Goal: Information Seeking & Learning: Learn about a topic

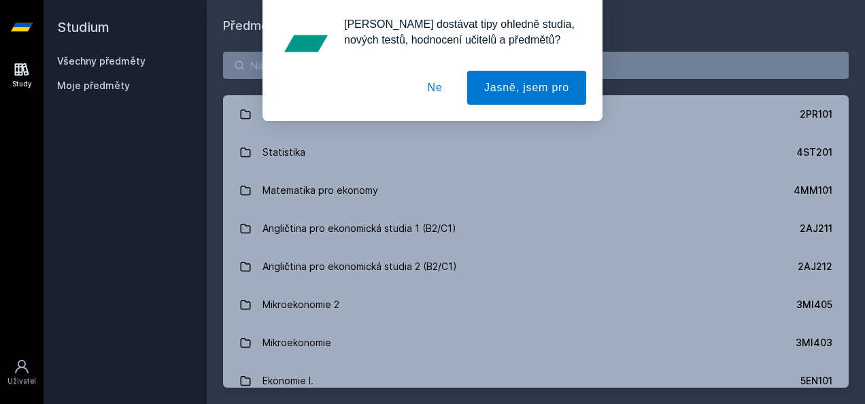
click at [254, 66] on div "[PERSON_NAME] dostávat tipy ohledně studia, nových testů, hodnocení učitelů a p…" at bounding box center [432, 60] width 865 height 121
click at [645, 61] on div "[PERSON_NAME] dostávat tipy ohledně studia, nových testů, hodnocení učitelů a p…" at bounding box center [432, 60] width 865 height 121
click at [436, 95] on button "Ne" at bounding box center [435, 88] width 49 height 34
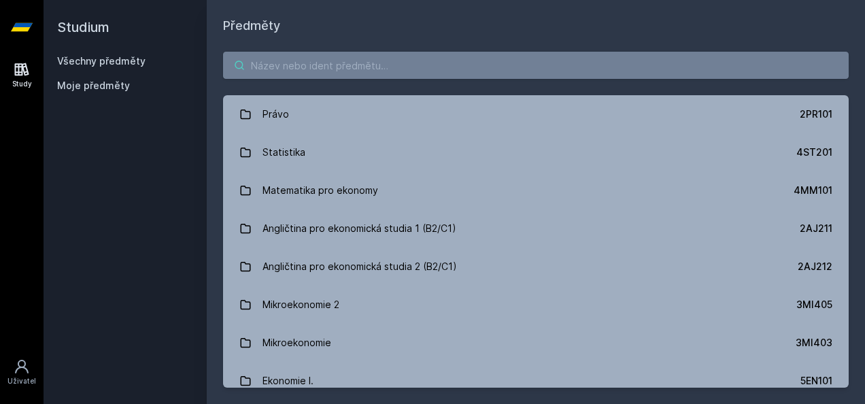
click at [359, 67] on input "search" at bounding box center [536, 65] width 626 height 27
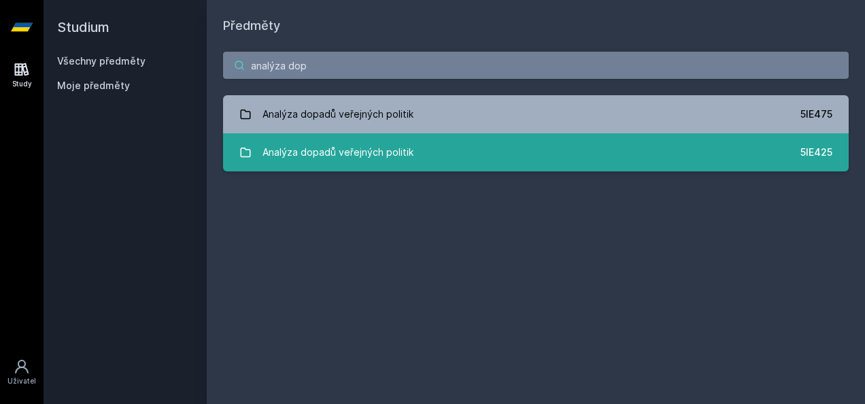
type input "analýza dop"
click at [347, 160] on div "Analýza dopadů veřejných politik" at bounding box center [338, 152] width 151 height 27
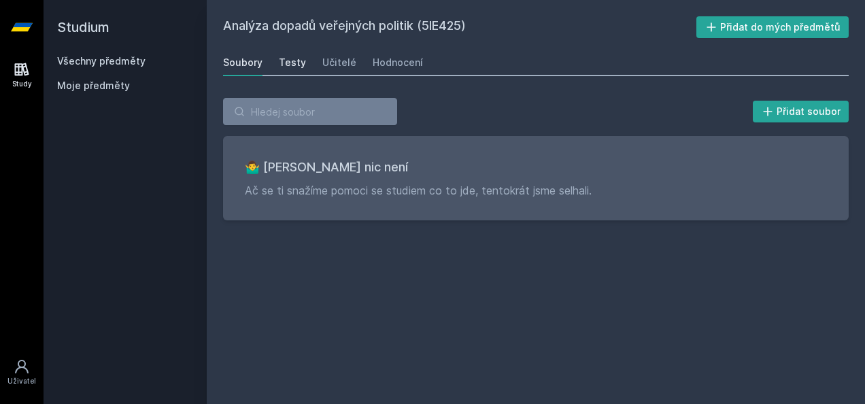
click at [291, 63] on div "Testy" at bounding box center [292, 63] width 27 height 14
click at [327, 63] on div "Učitelé" at bounding box center [339, 63] width 34 height 14
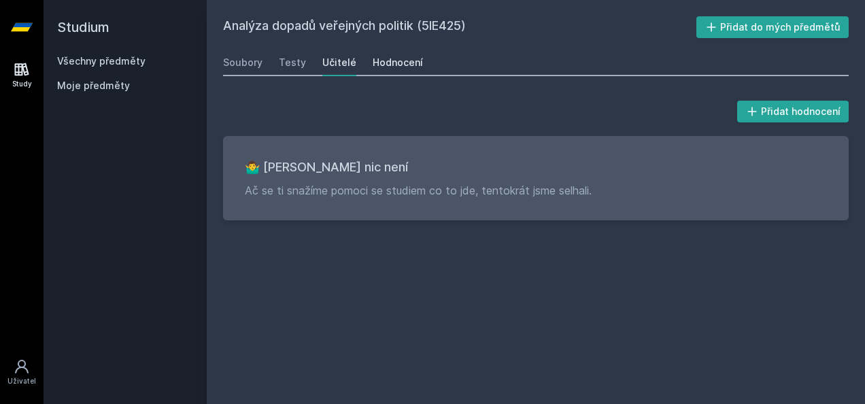
click at [373, 70] on link "Hodnocení" at bounding box center [398, 62] width 50 height 27
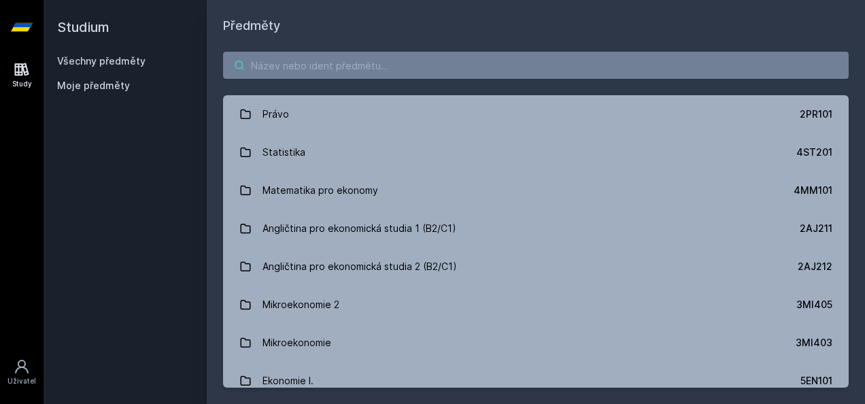
click at [340, 59] on input "search" at bounding box center [536, 65] width 626 height 27
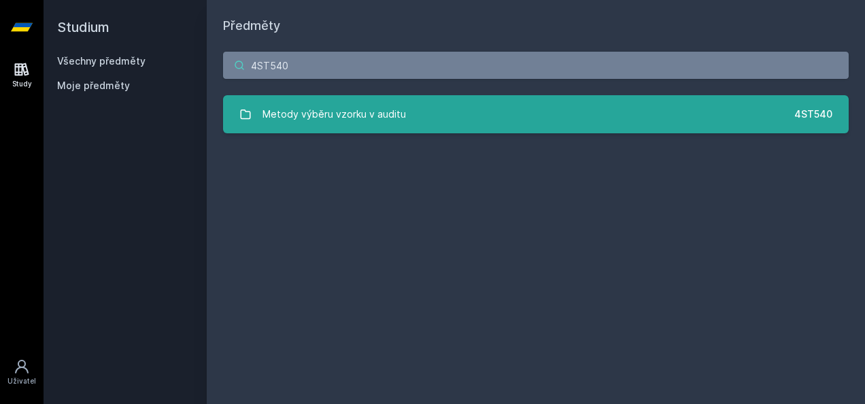
type input "4ST540"
click at [335, 114] on div "Metody výběru vzorku v auditu" at bounding box center [335, 114] width 144 height 27
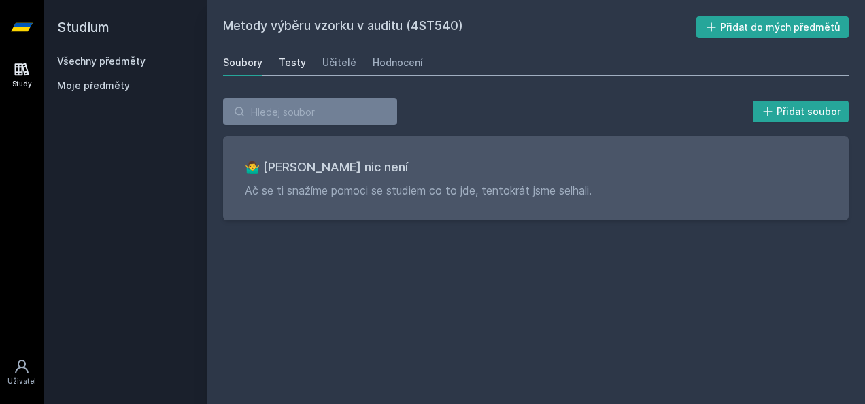
click at [295, 64] on div "Testy" at bounding box center [292, 63] width 27 height 14
click at [339, 67] on div "Učitelé" at bounding box center [339, 63] width 34 height 14
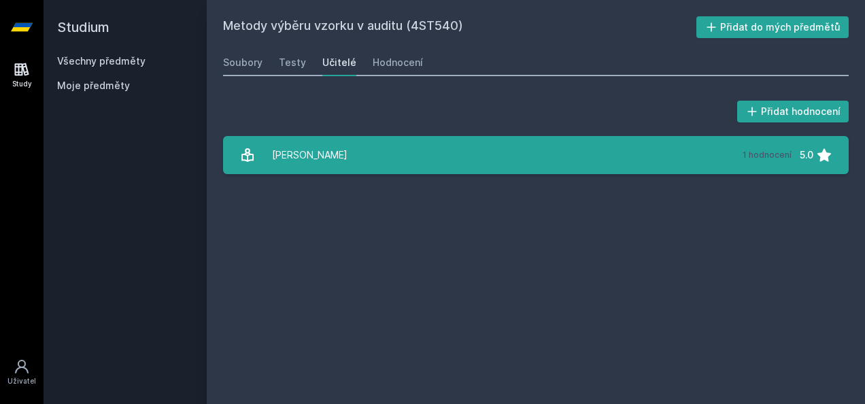
click at [329, 137] on link "Hindls Richard 1 hodnocení 5.0" at bounding box center [536, 155] width 626 height 38
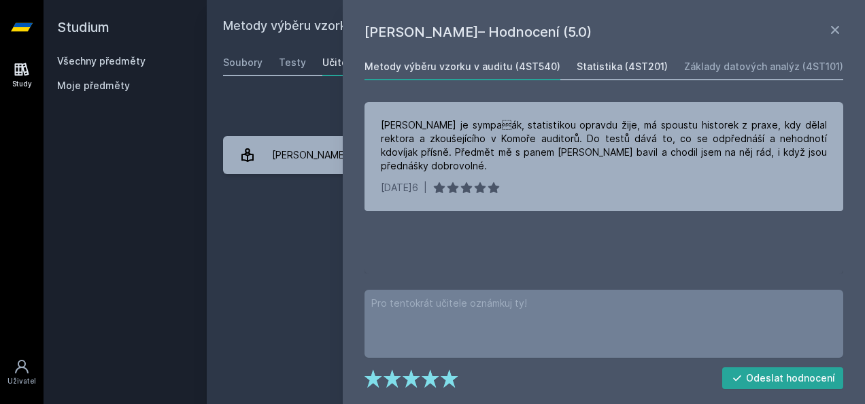
click at [606, 69] on div "Statistika (4ST201)" at bounding box center [622, 67] width 91 height 14
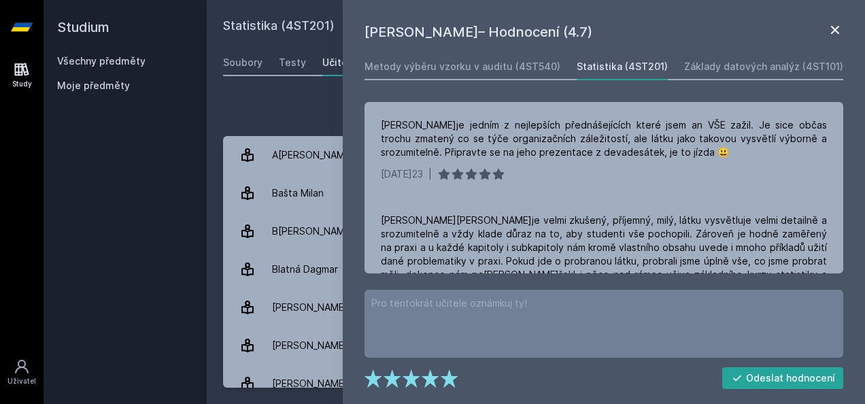
click at [831, 25] on icon at bounding box center [835, 30] width 16 height 16
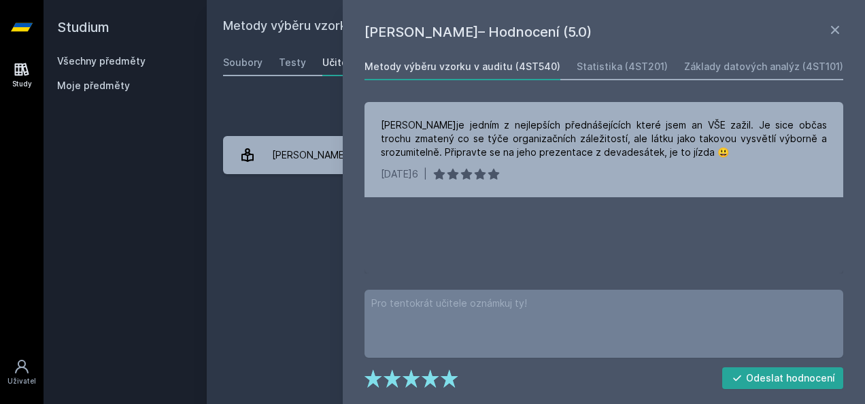
click at [239, 103] on div "Přidat hodnocení" at bounding box center [536, 111] width 626 height 27
click at [838, 22] on icon at bounding box center [835, 30] width 16 height 16
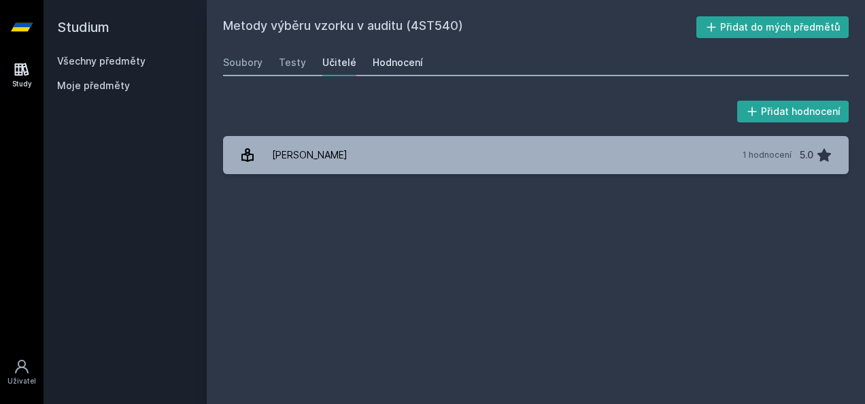
click at [378, 55] on link "Hodnocení" at bounding box center [398, 62] width 50 height 27
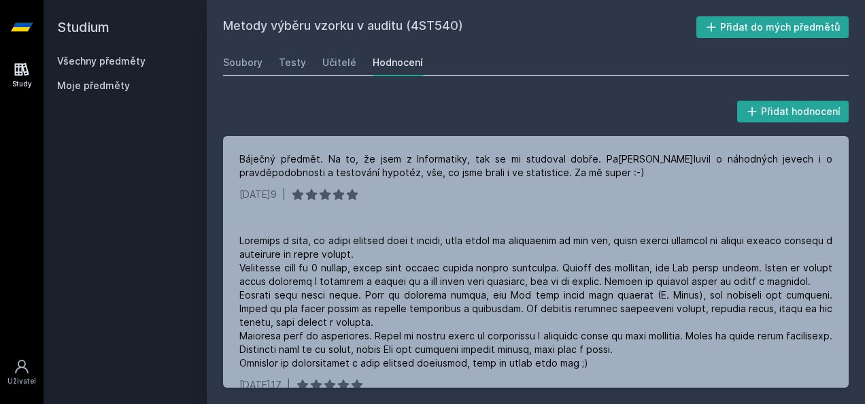
click at [14, 1] on icon at bounding box center [22, 27] width 22 height 54
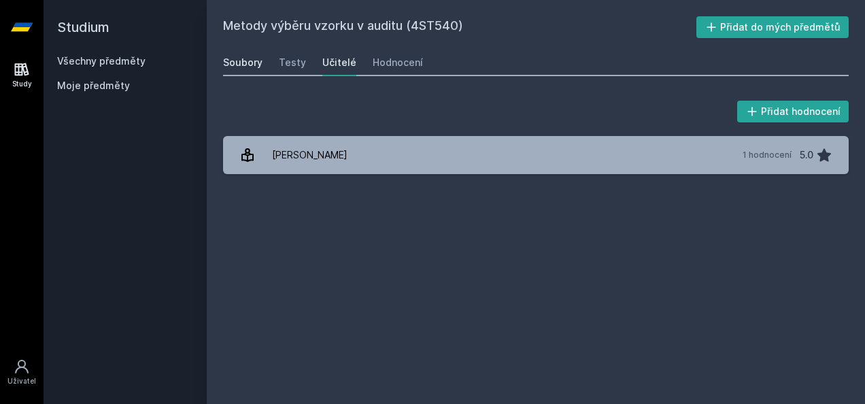
click at [245, 71] on link "Soubory" at bounding box center [242, 62] width 39 height 27
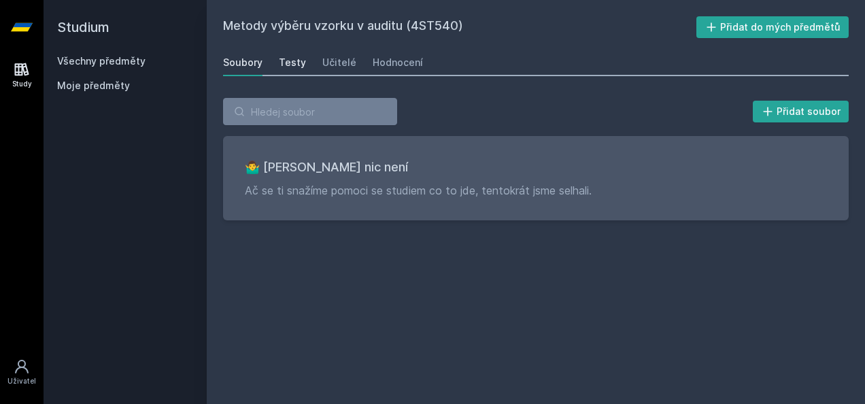
click at [291, 70] on link "Testy" at bounding box center [292, 62] width 27 height 27
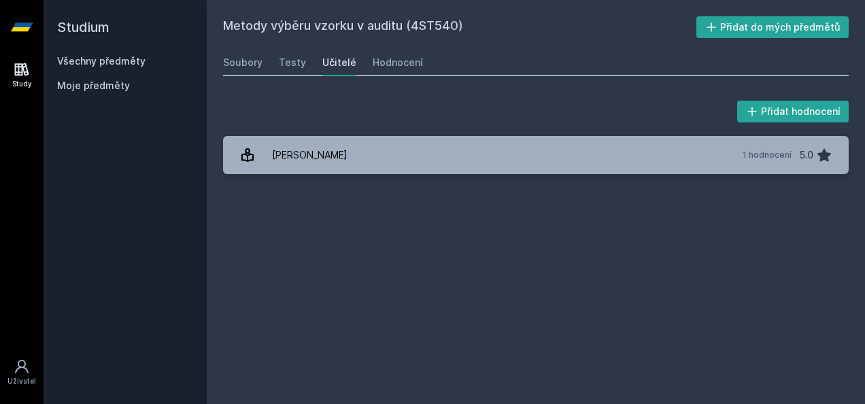
click at [105, 56] on link "Všechny předměty" at bounding box center [101, 61] width 88 height 12
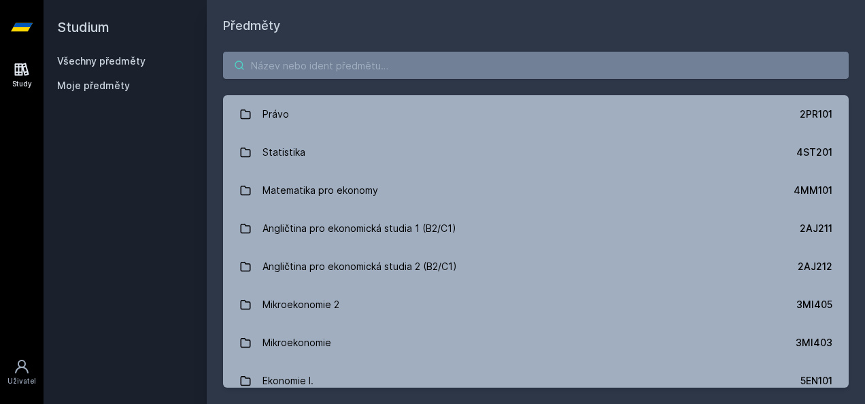
click at [293, 66] on input "search" at bounding box center [536, 65] width 626 height 27
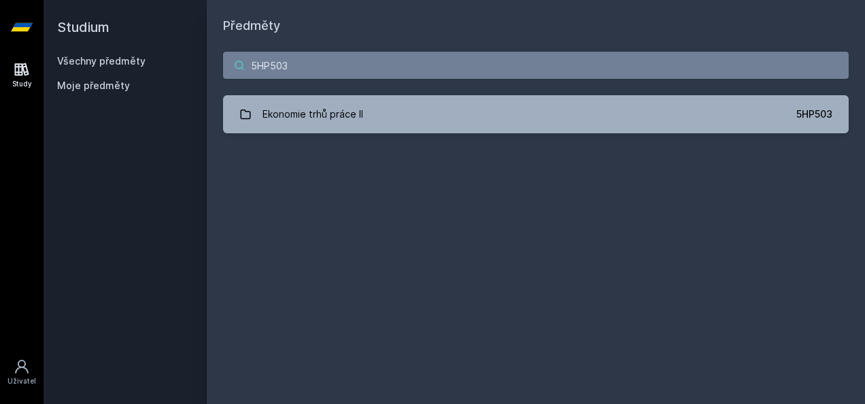
type input "5HP503"
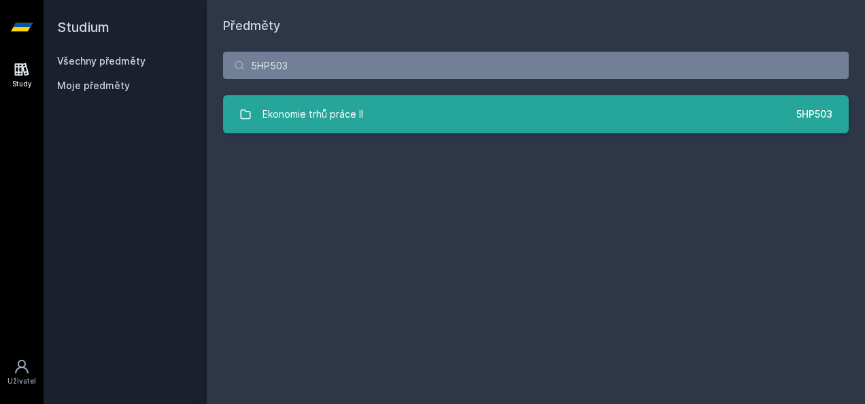
click at [306, 121] on div "Ekonomie trhů práce II" at bounding box center [313, 114] width 101 height 27
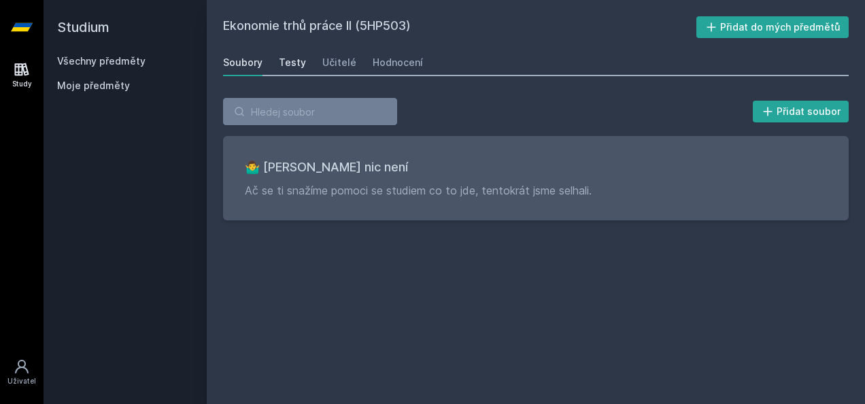
click at [298, 63] on div "Testy" at bounding box center [292, 63] width 27 height 14
click at [346, 56] on div "Učitelé" at bounding box center [339, 63] width 34 height 14
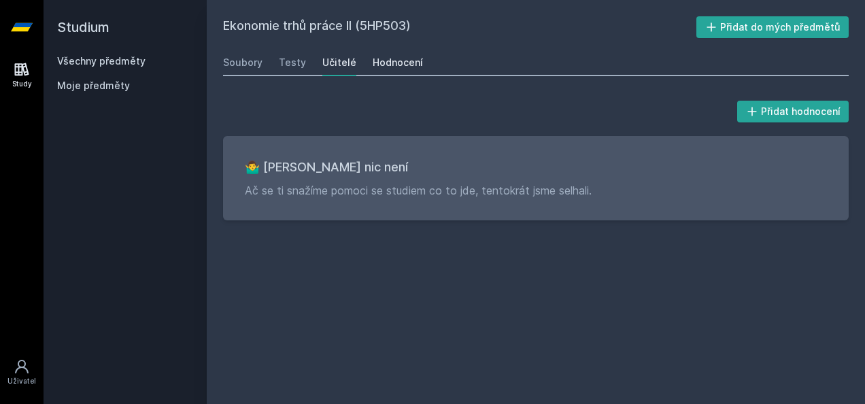
click at [388, 70] on link "Hodnocení" at bounding box center [398, 62] width 50 height 27
